Goal: Transaction & Acquisition: Obtain resource

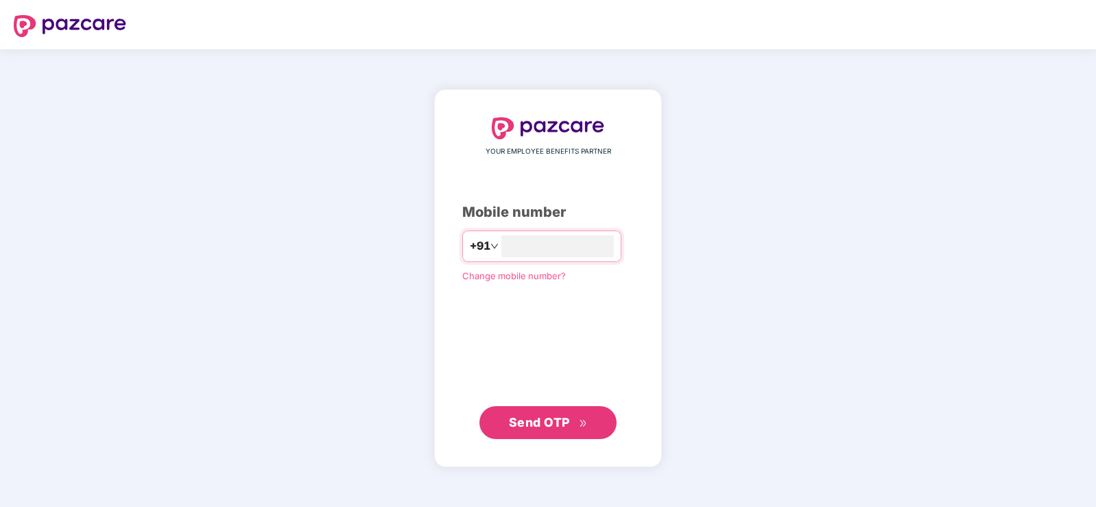
type input "**********"
click at [550, 425] on span "Send OTP" at bounding box center [539, 422] width 61 height 14
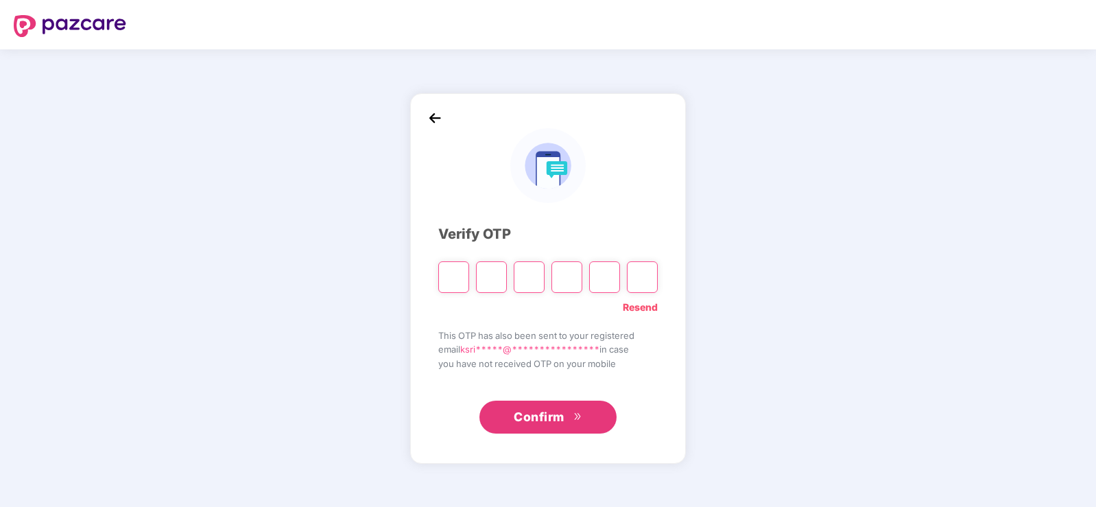
type input "*"
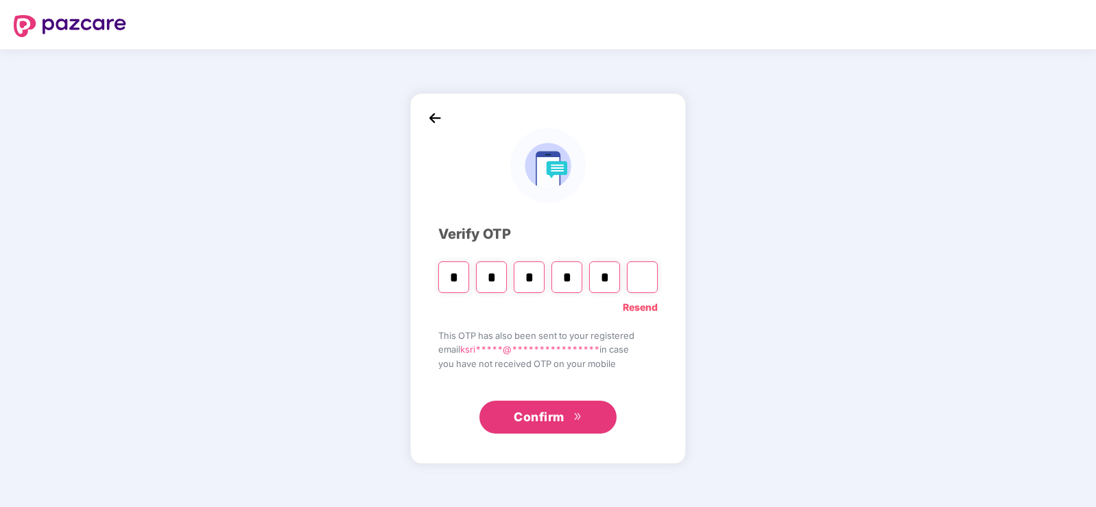
type input "*"
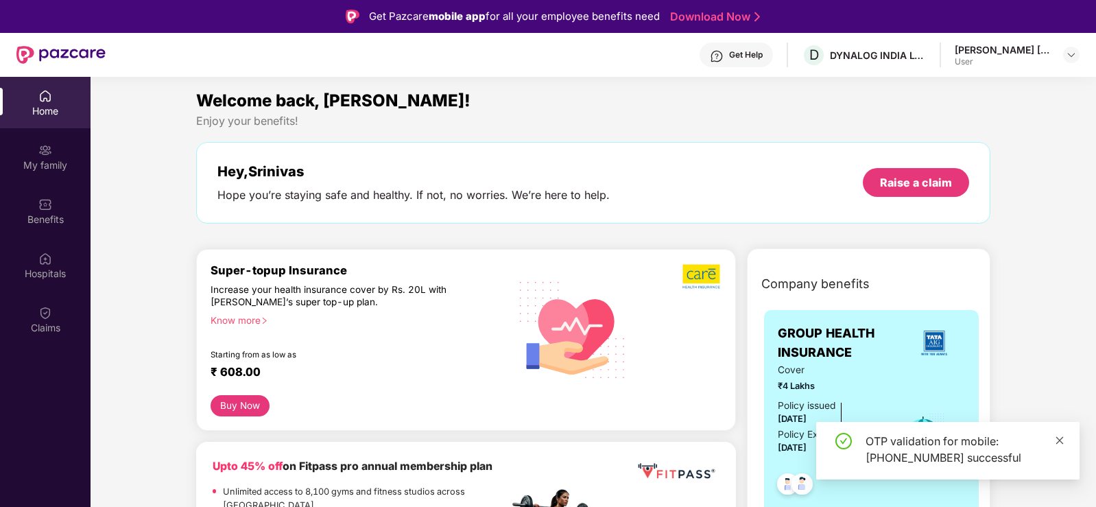
click at [1057, 441] on icon "close" at bounding box center [1060, 441] width 10 height 10
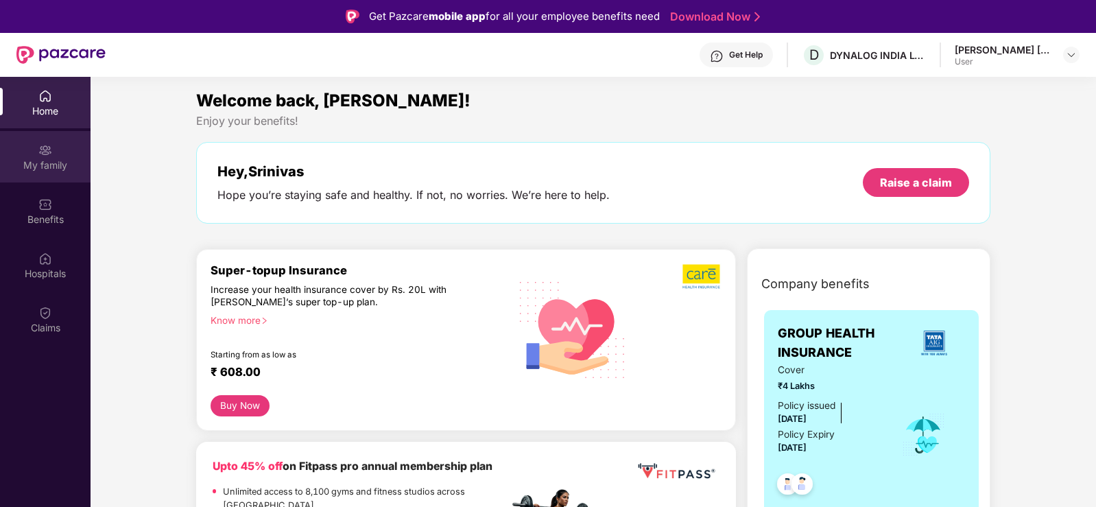
click at [64, 173] on div "My family" at bounding box center [45, 156] width 91 height 51
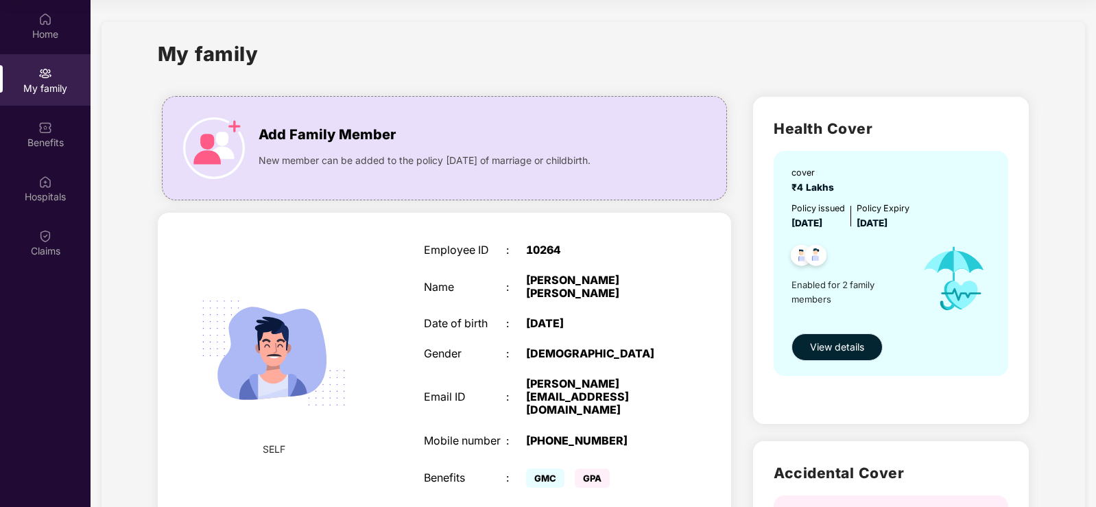
click at [810, 335] on button "View details" at bounding box center [837, 346] width 91 height 27
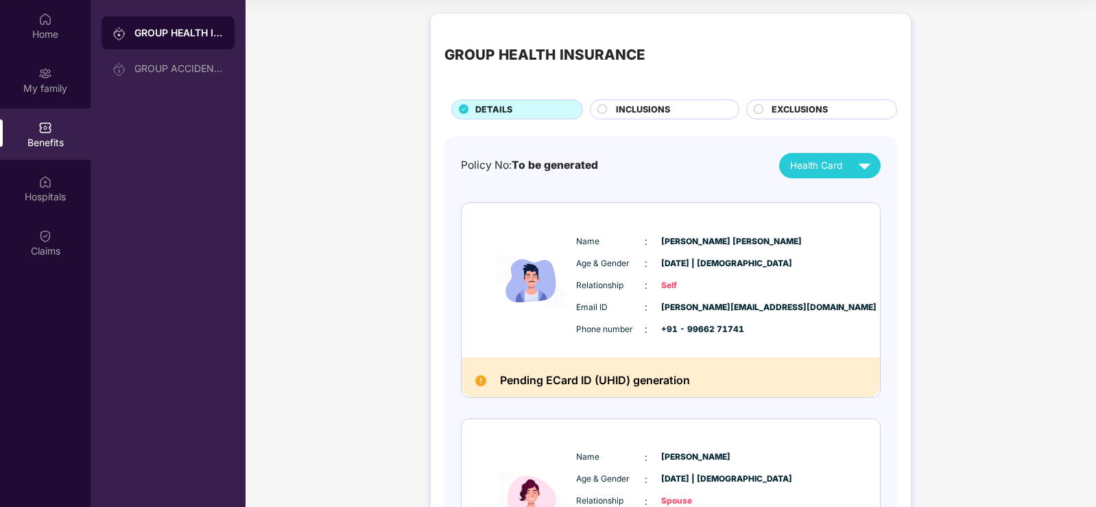
click at [603, 113] on circle at bounding box center [602, 108] width 9 height 9
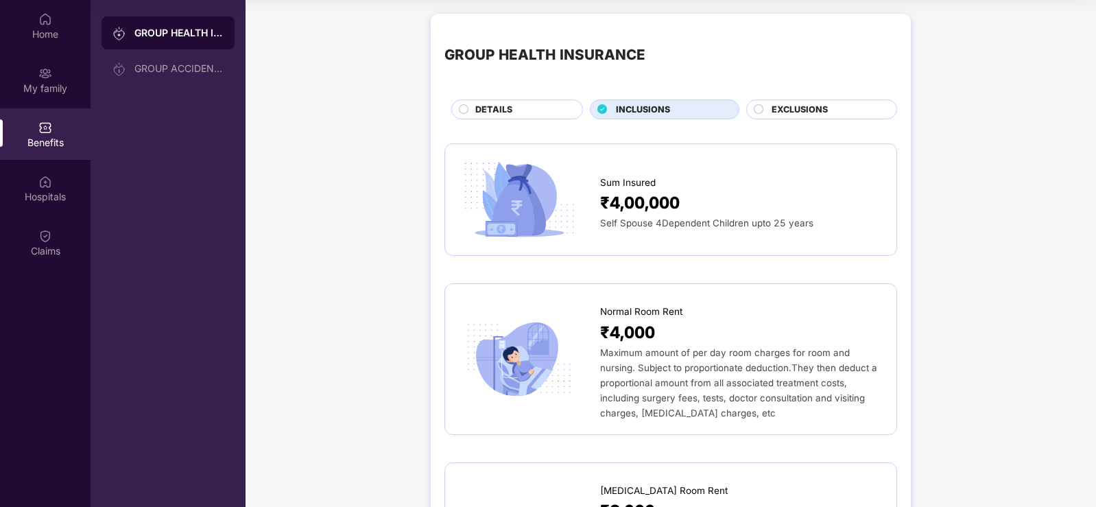
click at [762, 111] on circle at bounding box center [758, 108] width 9 height 9
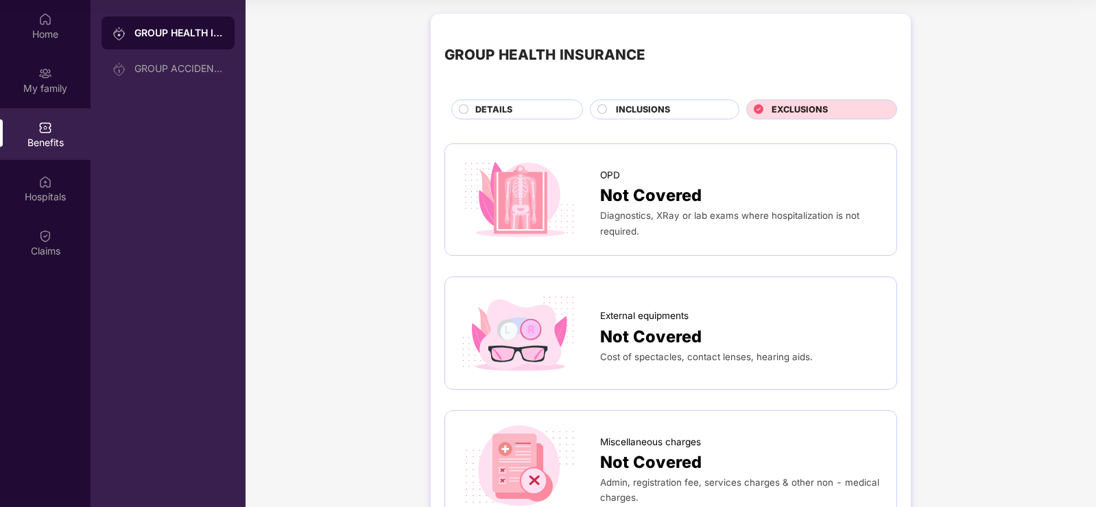
click at [464, 107] on circle at bounding box center [464, 108] width 9 height 9
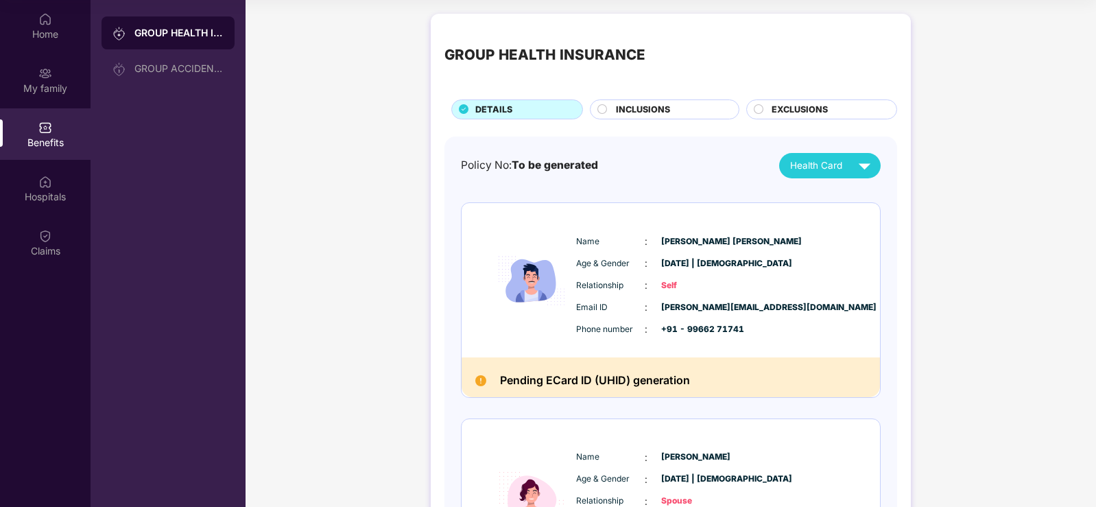
click at [848, 169] on div "Health Card" at bounding box center [833, 166] width 86 height 24
click at [910, 285] on div "GROUP HEALTH INSURANCE DETAILS INCLUSIONS EXCLUSIONS Policy No: To be generated…" at bounding box center [671, 353] width 851 height 692
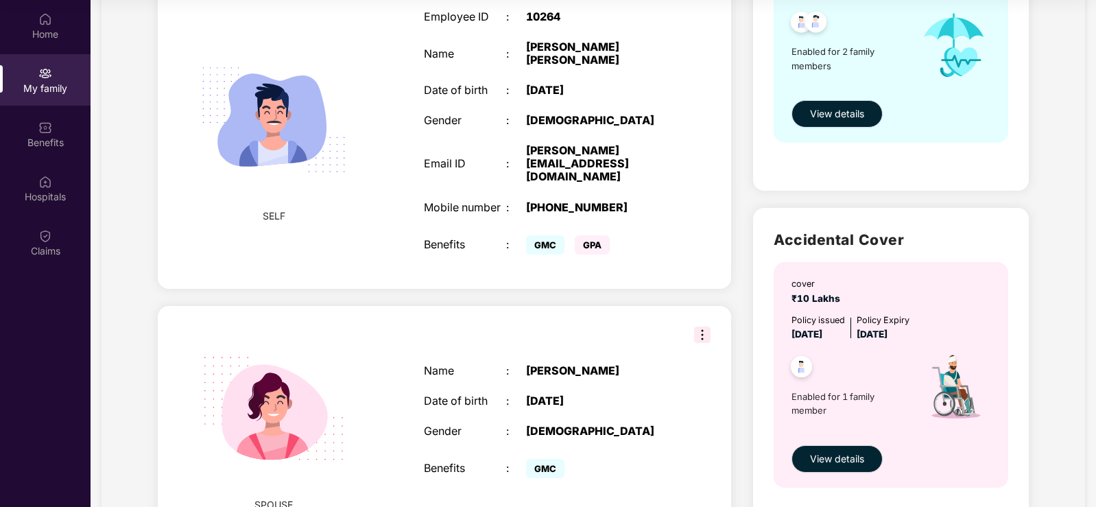
scroll to position [318, 0]
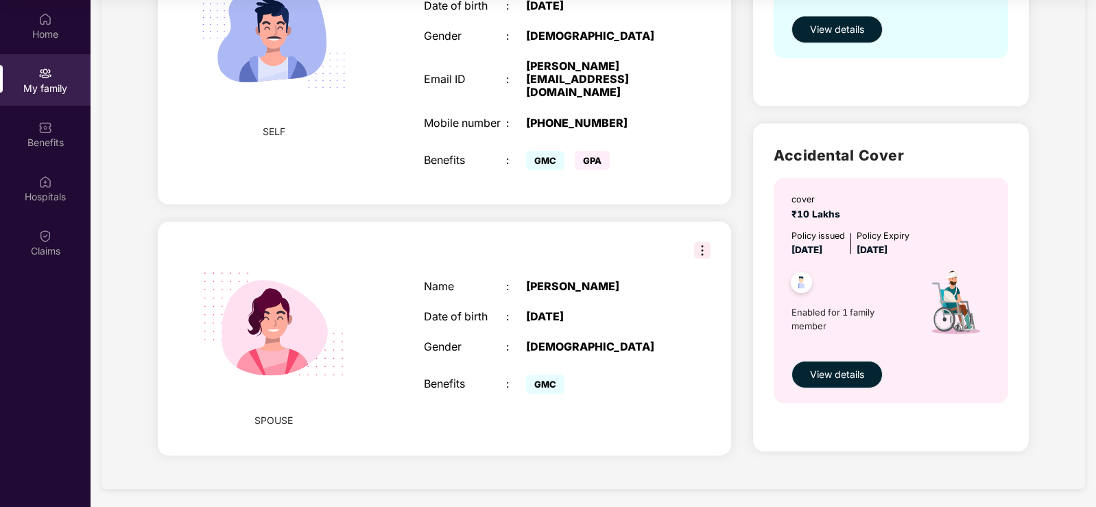
click at [823, 377] on span "View details" at bounding box center [837, 374] width 54 height 15
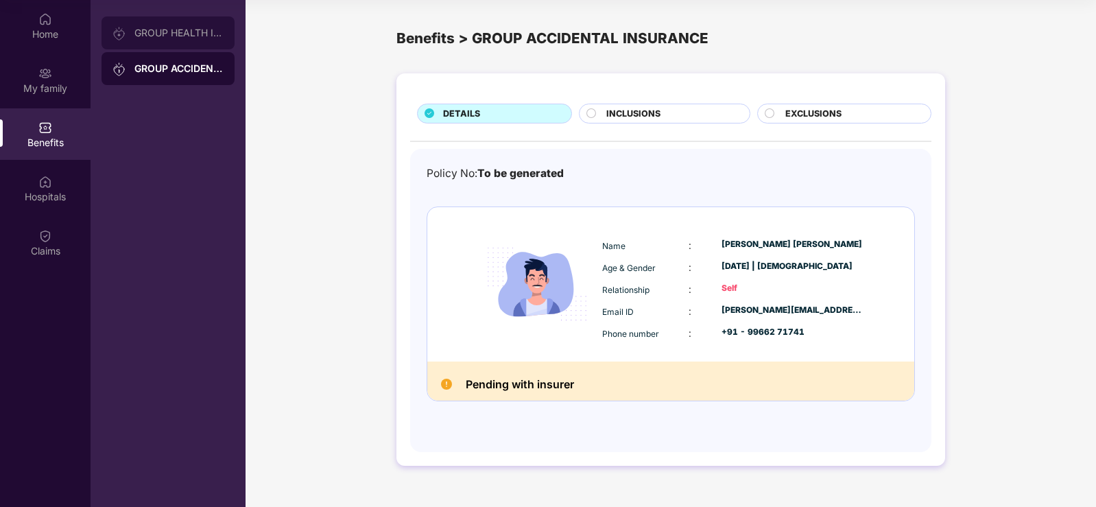
click at [199, 36] on div "GROUP HEALTH INSURANCE" at bounding box center [178, 32] width 89 height 11
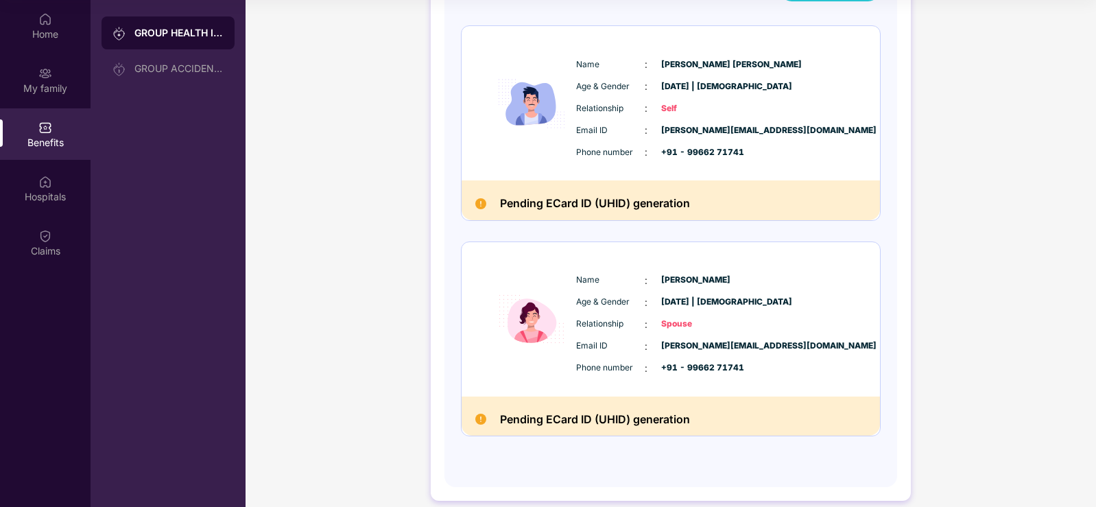
scroll to position [191, 0]
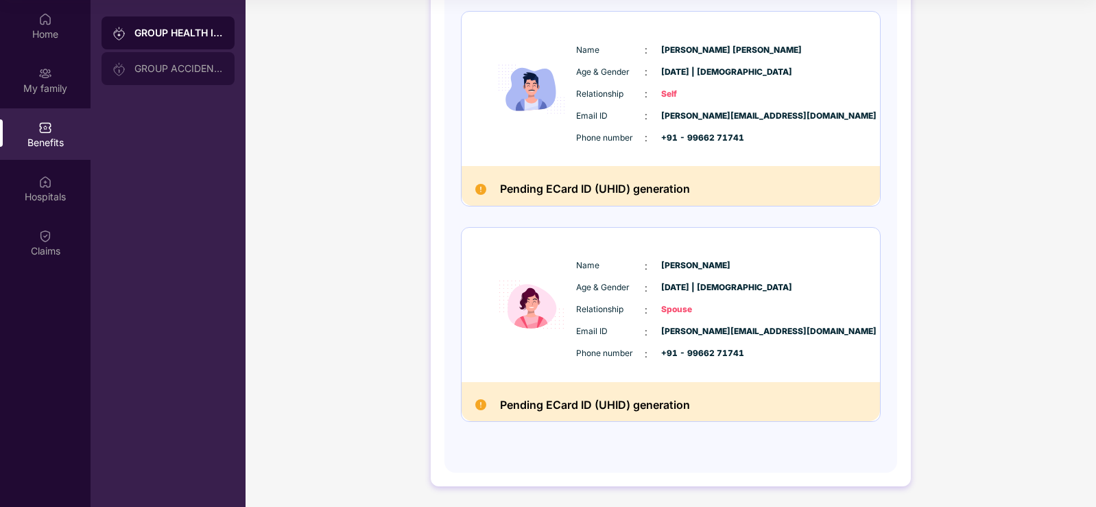
click at [176, 63] on div "GROUP ACCIDENTAL INSURANCE" at bounding box center [178, 68] width 89 height 11
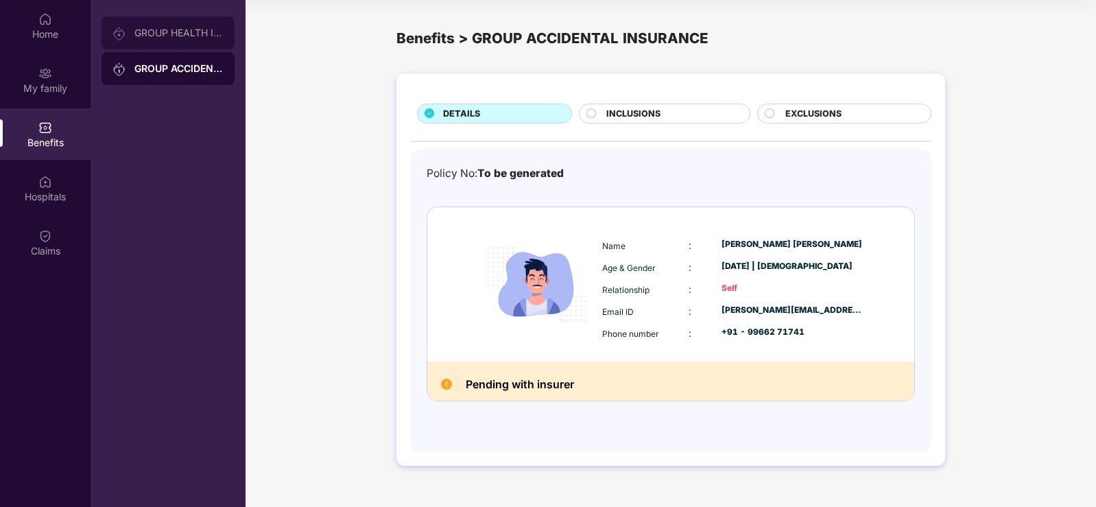
click at [191, 40] on div "GROUP HEALTH INSURANCE" at bounding box center [168, 32] width 133 height 33
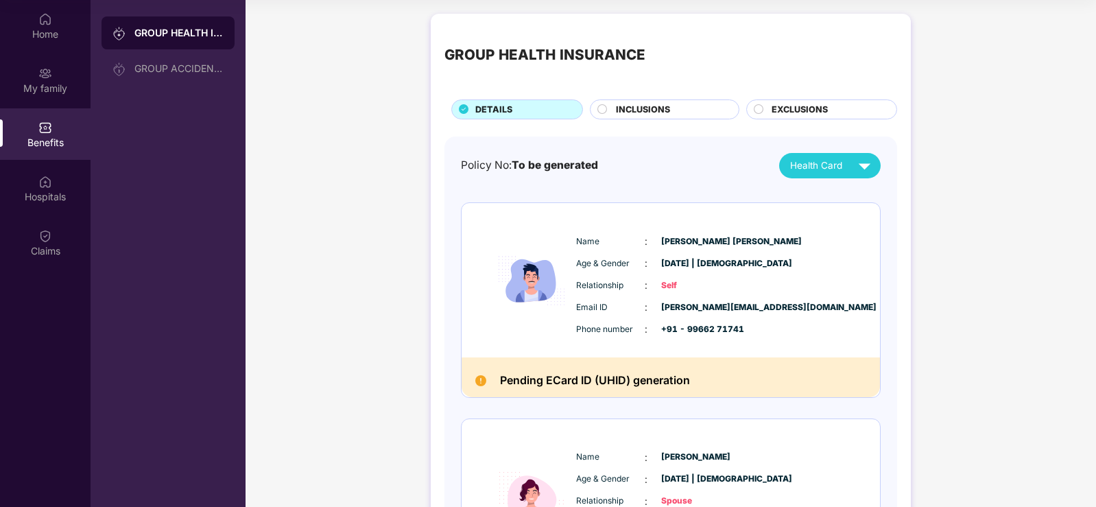
click at [605, 109] on circle at bounding box center [602, 108] width 9 height 9
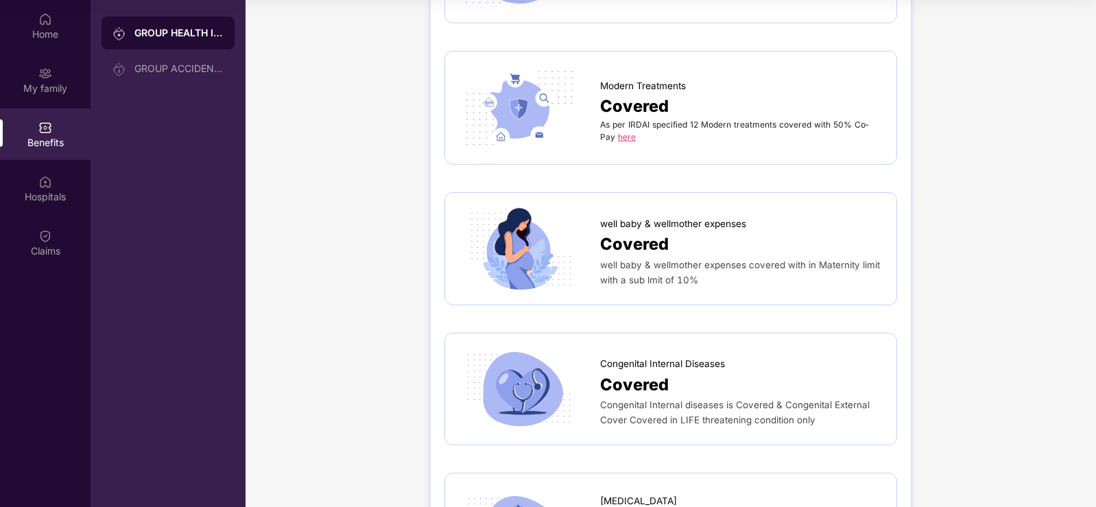
scroll to position [3173, 0]
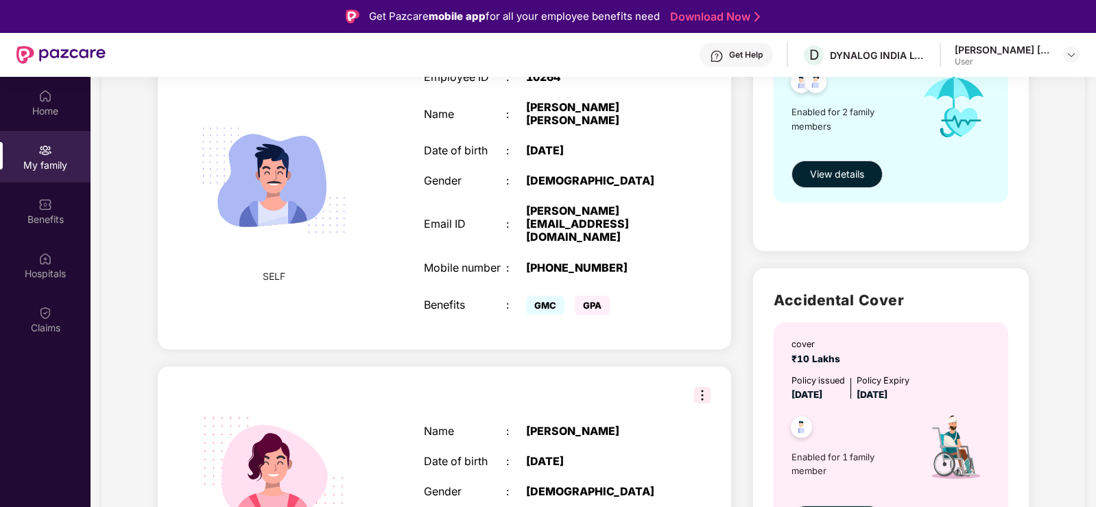
scroll to position [318, 0]
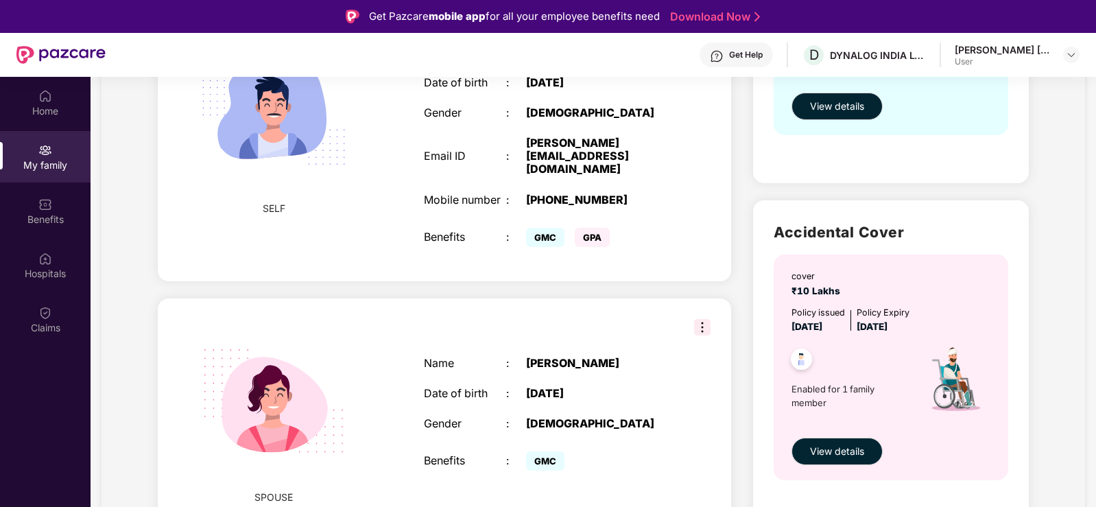
click at [54, 162] on div "My family" at bounding box center [45, 165] width 91 height 14
click at [51, 200] on img at bounding box center [45, 205] width 14 height 14
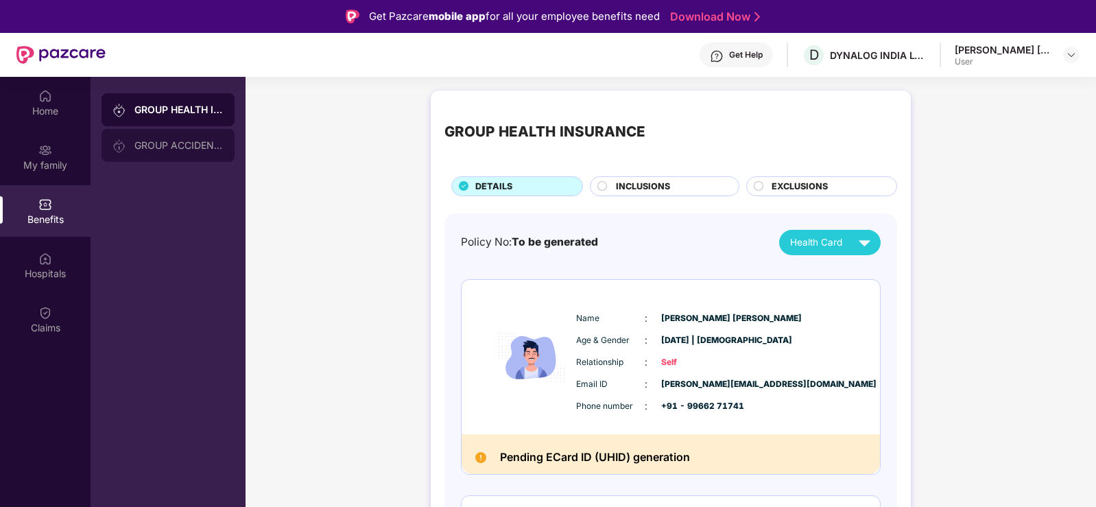
click at [215, 143] on div "GROUP ACCIDENTAL INSURANCE" at bounding box center [178, 145] width 89 height 11
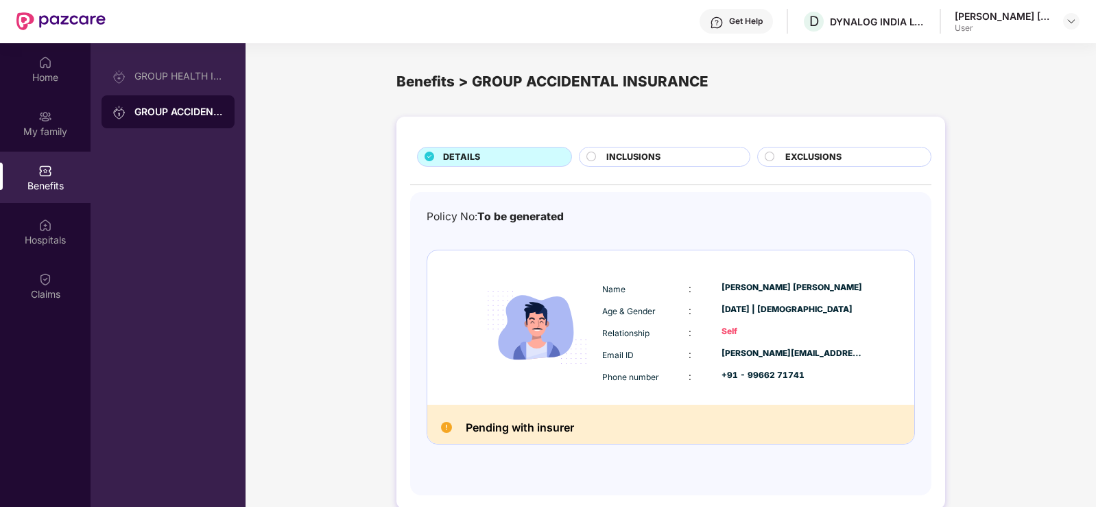
scroll to position [77, 0]
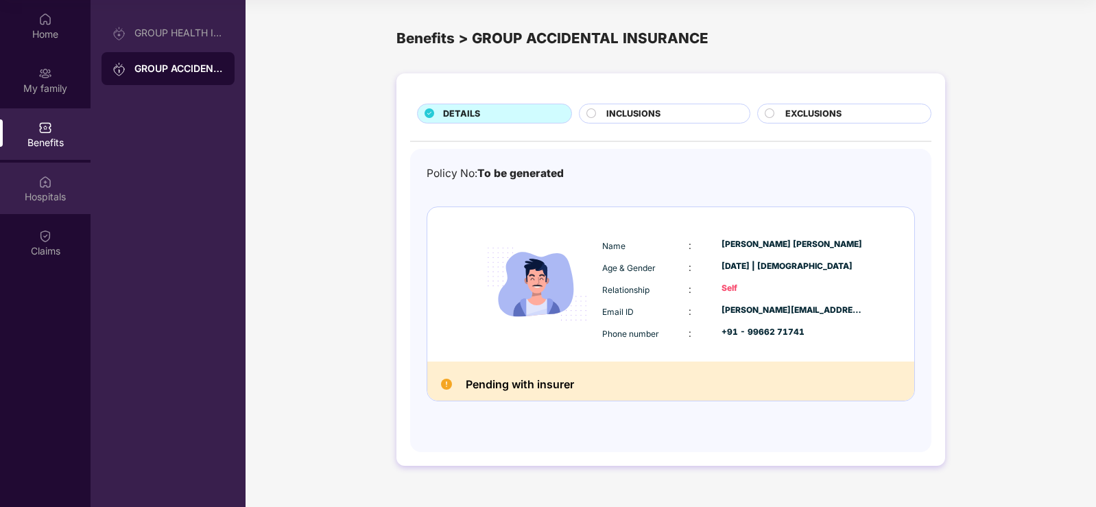
click at [51, 183] on img at bounding box center [45, 182] width 14 height 14
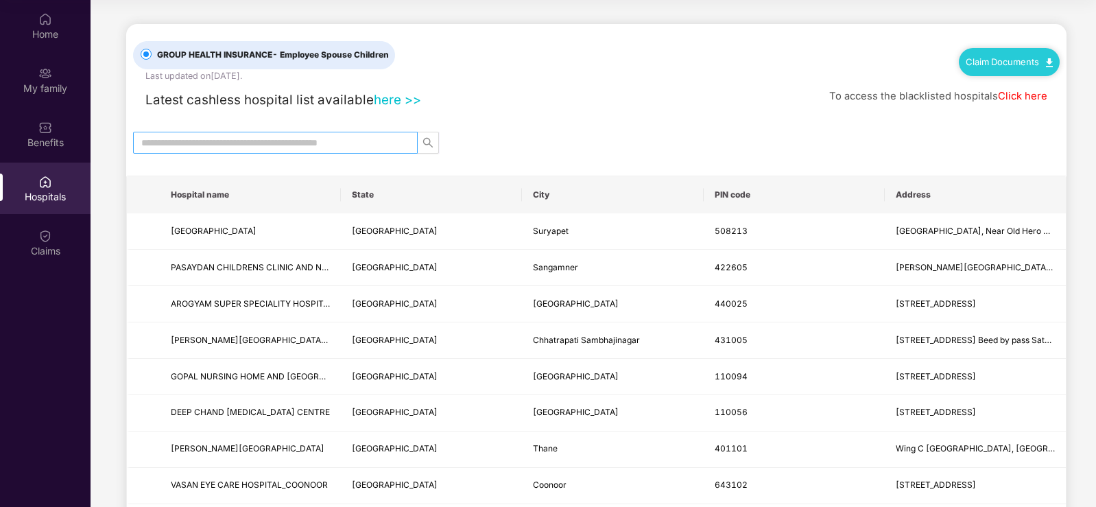
click at [299, 141] on input "text" at bounding box center [269, 142] width 257 height 15
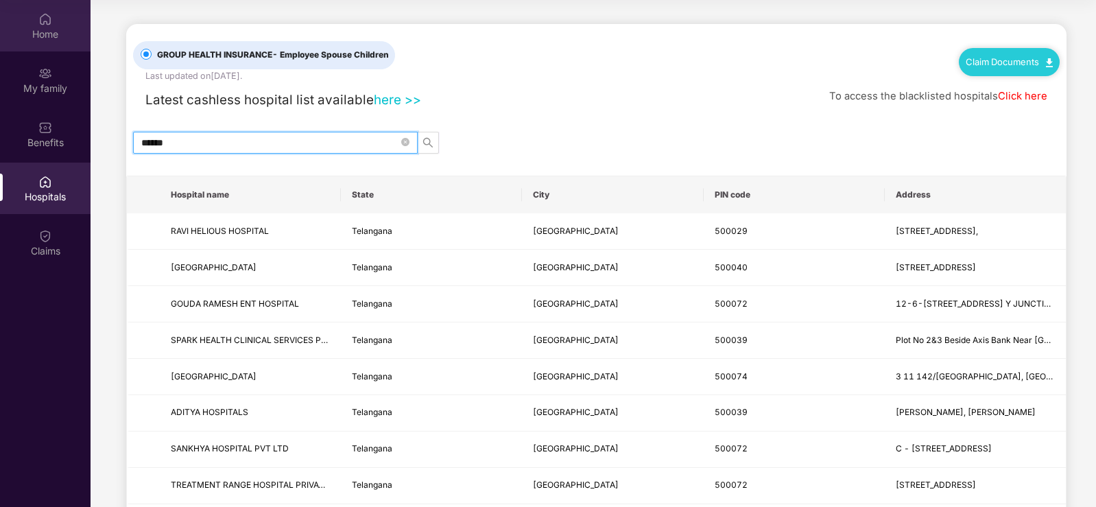
type input "******"
click at [45, 38] on div "Home" at bounding box center [45, 34] width 91 height 14
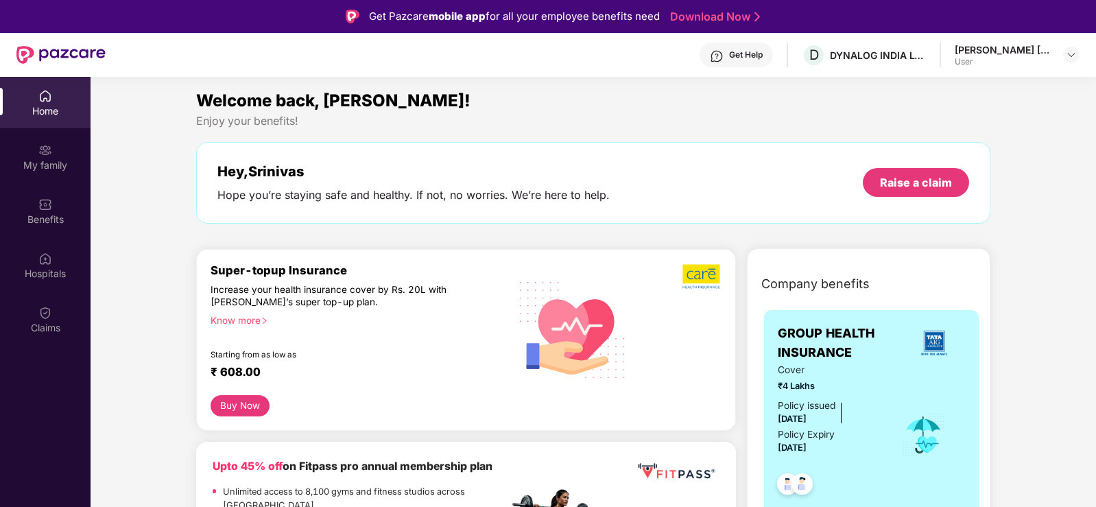
click at [1057, 56] on div "Srinivas Rao Kuberkar User" at bounding box center [1017, 55] width 125 height 24
click at [1066, 56] on div at bounding box center [1072, 55] width 16 height 16
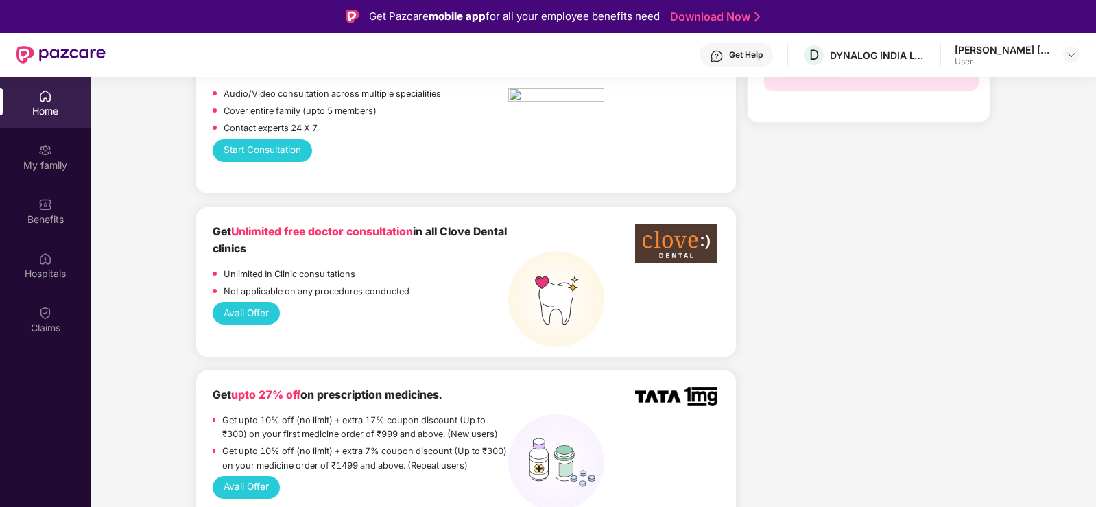
scroll to position [823, 0]
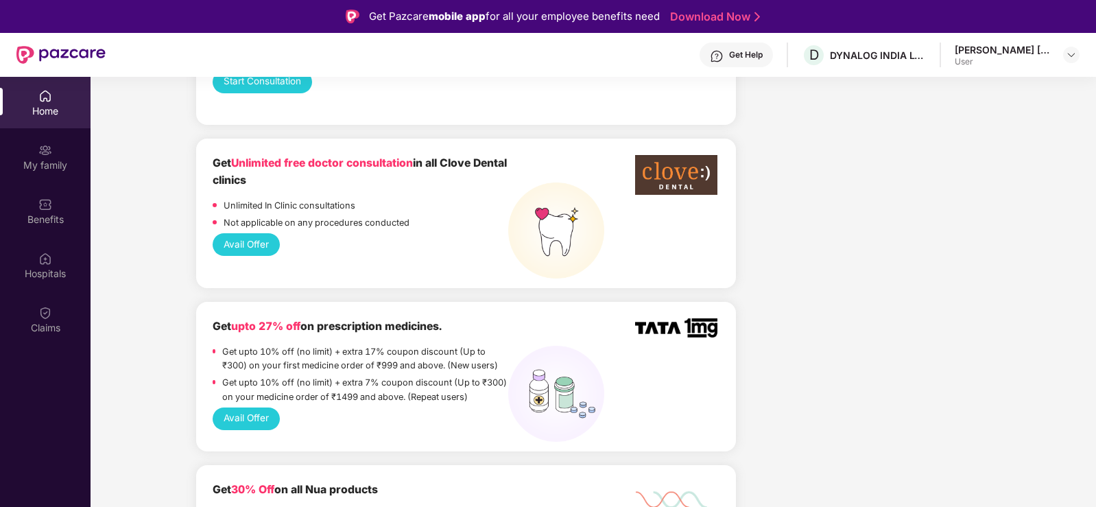
click at [340, 376] on p "Get upto 10% off (no limit) + extra 7% coupon discount (Up to ₹300) on your med…" at bounding box center [365, 389] width 287 height 27
click at [222, 414] on button "Avail Offer" at bounding box center [246, 419] width 67 height 23
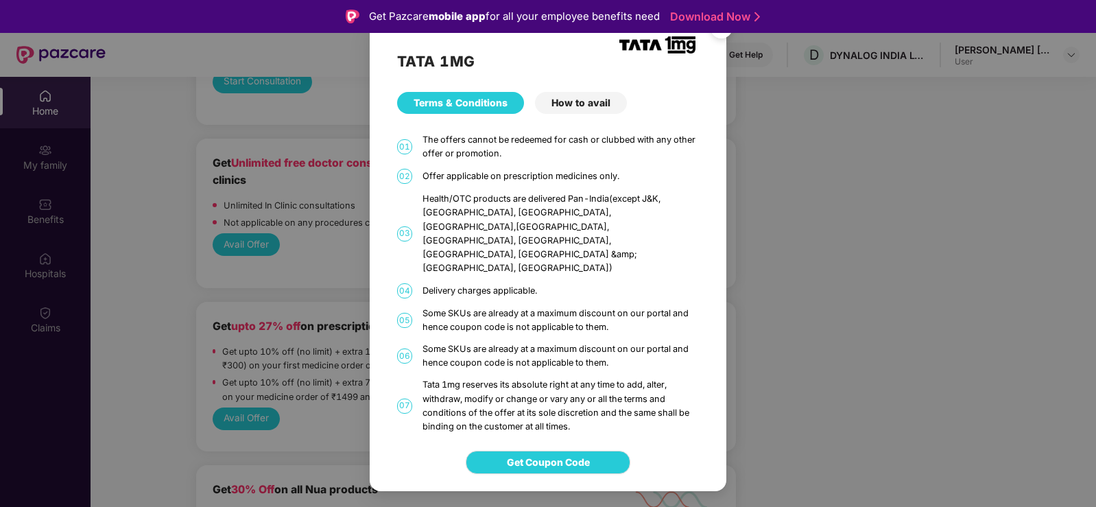
drag, startPoint x: 723, startPoint y: 51, endPoint x: 702, endPoint y: 60, distance: 23.1
click at [721, 49] on img "Close" at bounding box center [722, 29] width 38 height 38
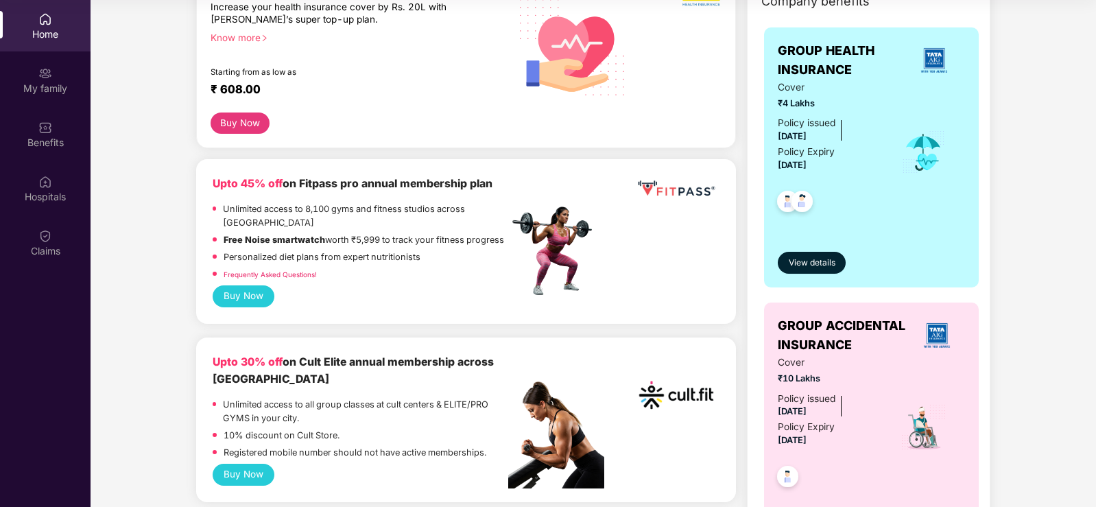
scroll to position [137, 0]
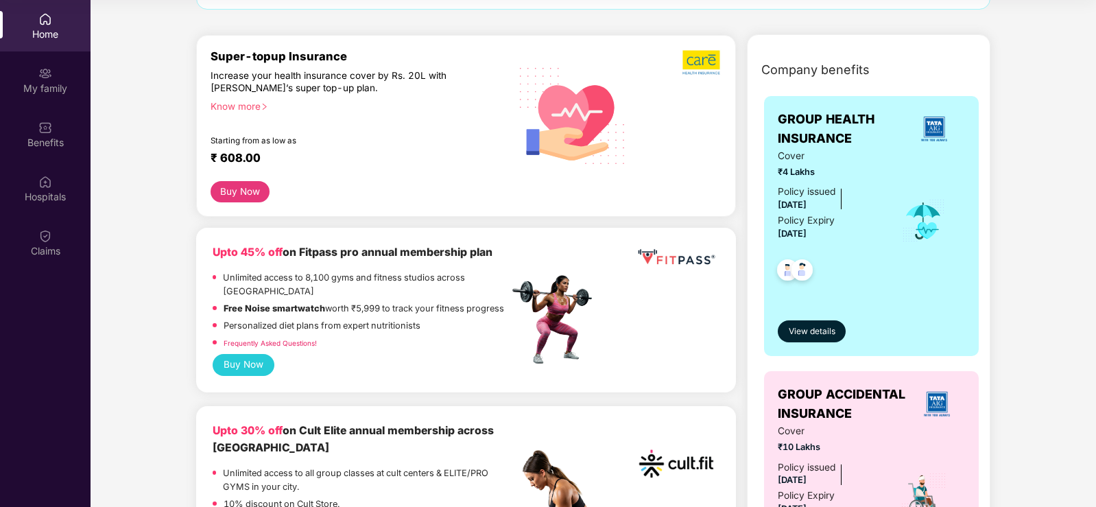
click at [246, 108] on div "Know more" at bounding box center [356, 105] width 290 height 10
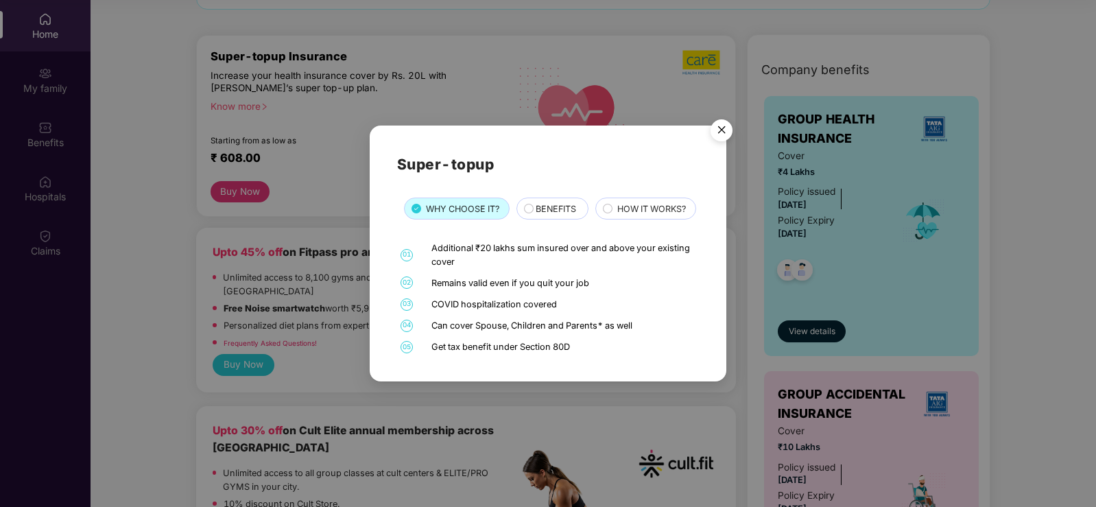
click at [718, 119] on img "Close" at bounding box center [722, 132] width 38 height 38
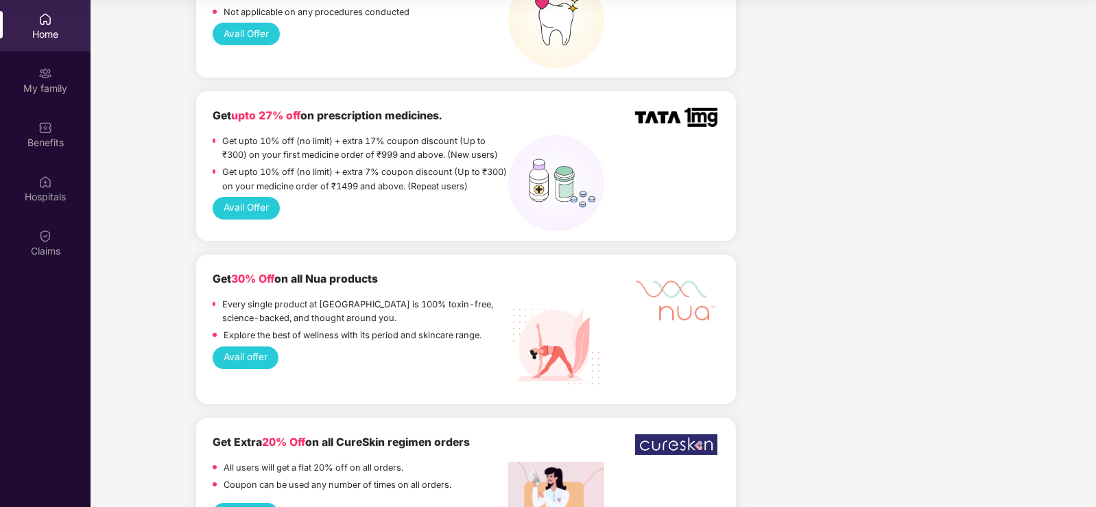
scroll to position [961, 0]
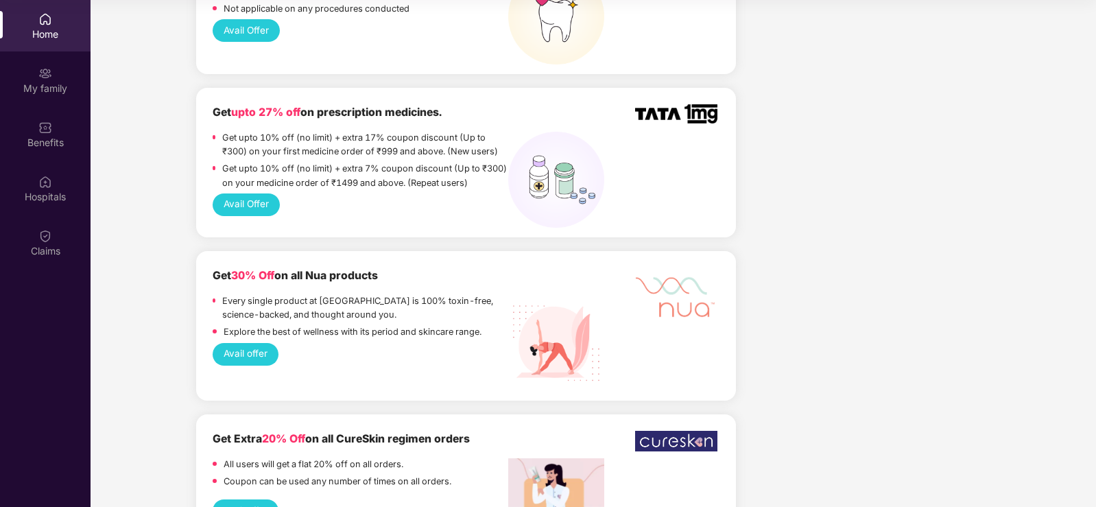
click at [243, 193] on button "Avail Offer" at bounding box center [246, 204] width 67 height 23
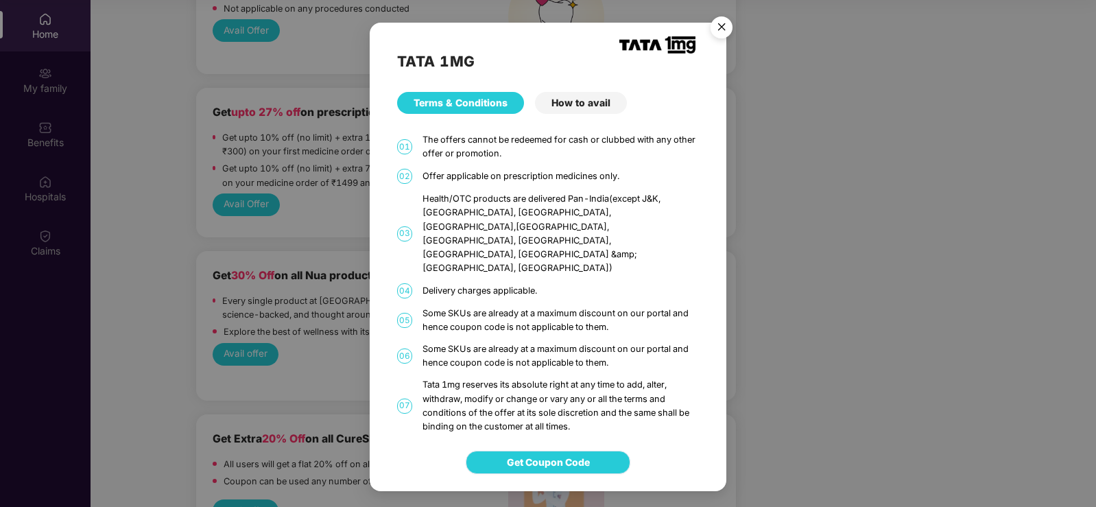
click at [550, 455] on span "Get Coupon Code" at bounding box center [548, 462] width 83 height 15
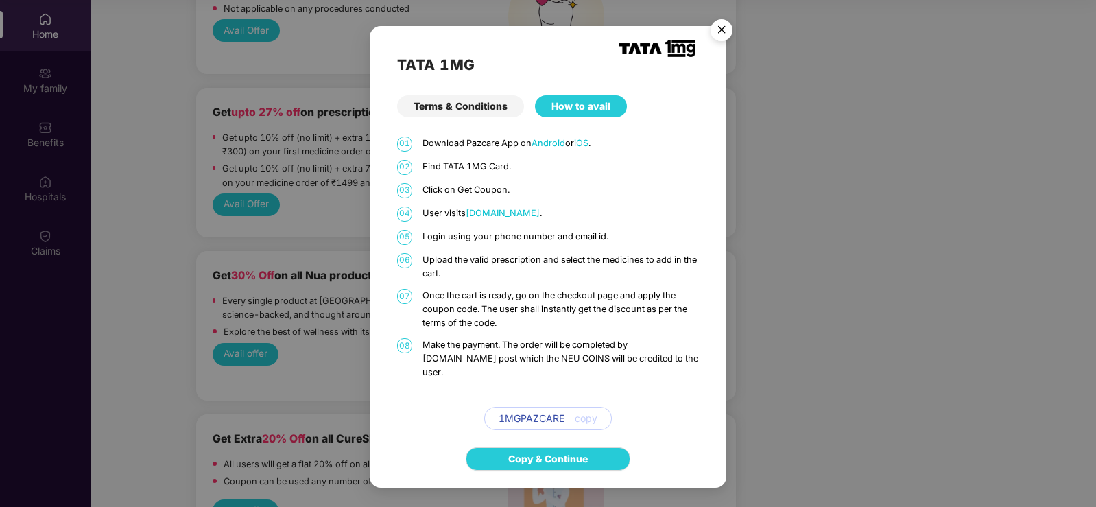
click at [585, 412] on span "copy" at bounding box center [586, 418] width 23 height 15
click at [727, 39] on img "Close" at bounding box center [722, 32] width 38 height 38
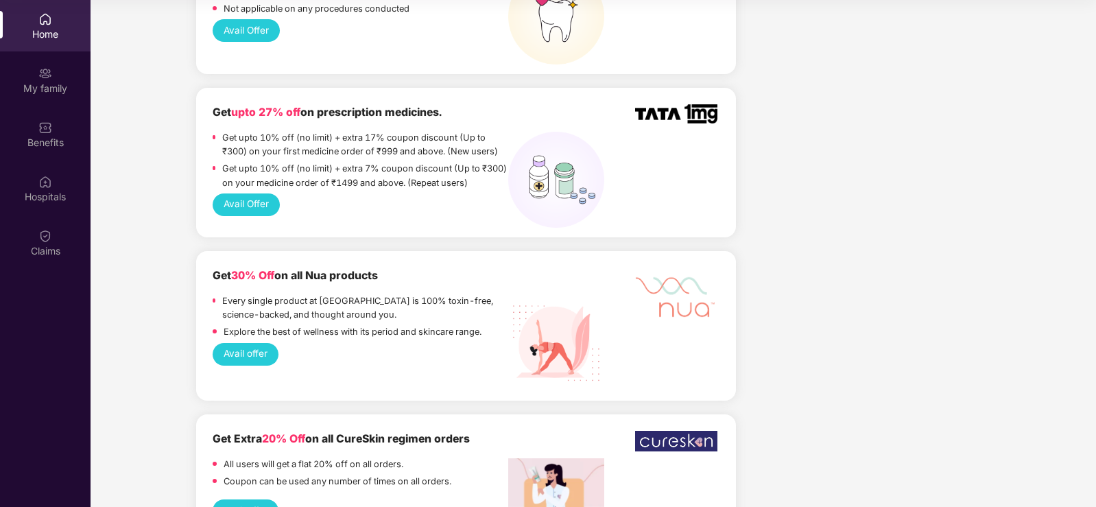
click at [254, 193] on button "Avail Offer" at bounding box center [246, 204] width 67 height 23
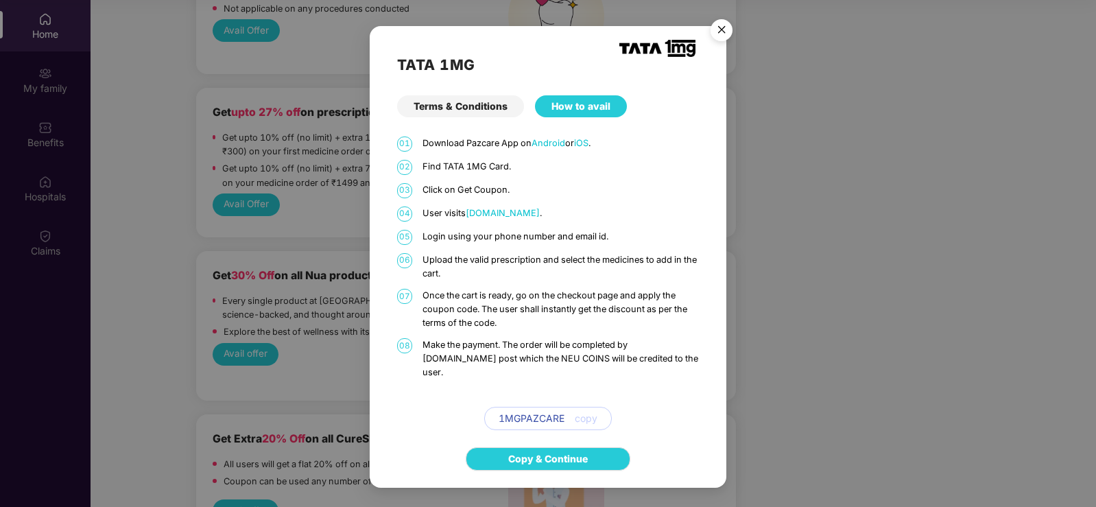
click at [586, 412] on span "copy" at bounding box center [586, 418] width 23 height 15
click at [539, 463] on link "Copy & Continue" at bounding box center [548, 458] width 80 height 15
click at [720, 37] on img "Close" at bounding box center [722, 32] width 38 height 38
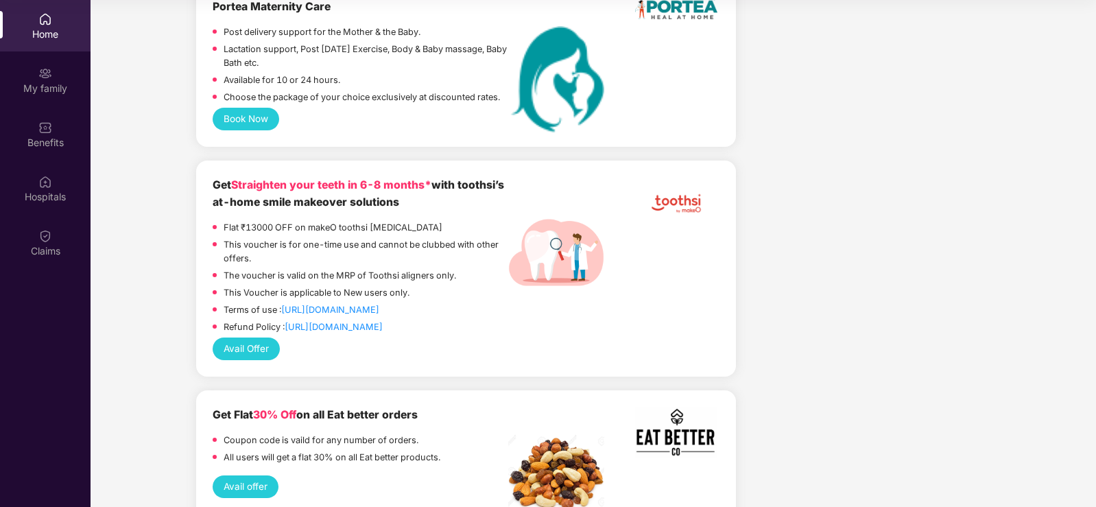
scroll to position [2539, 0]
